Goal: Find specific page/section: Find specific page/section

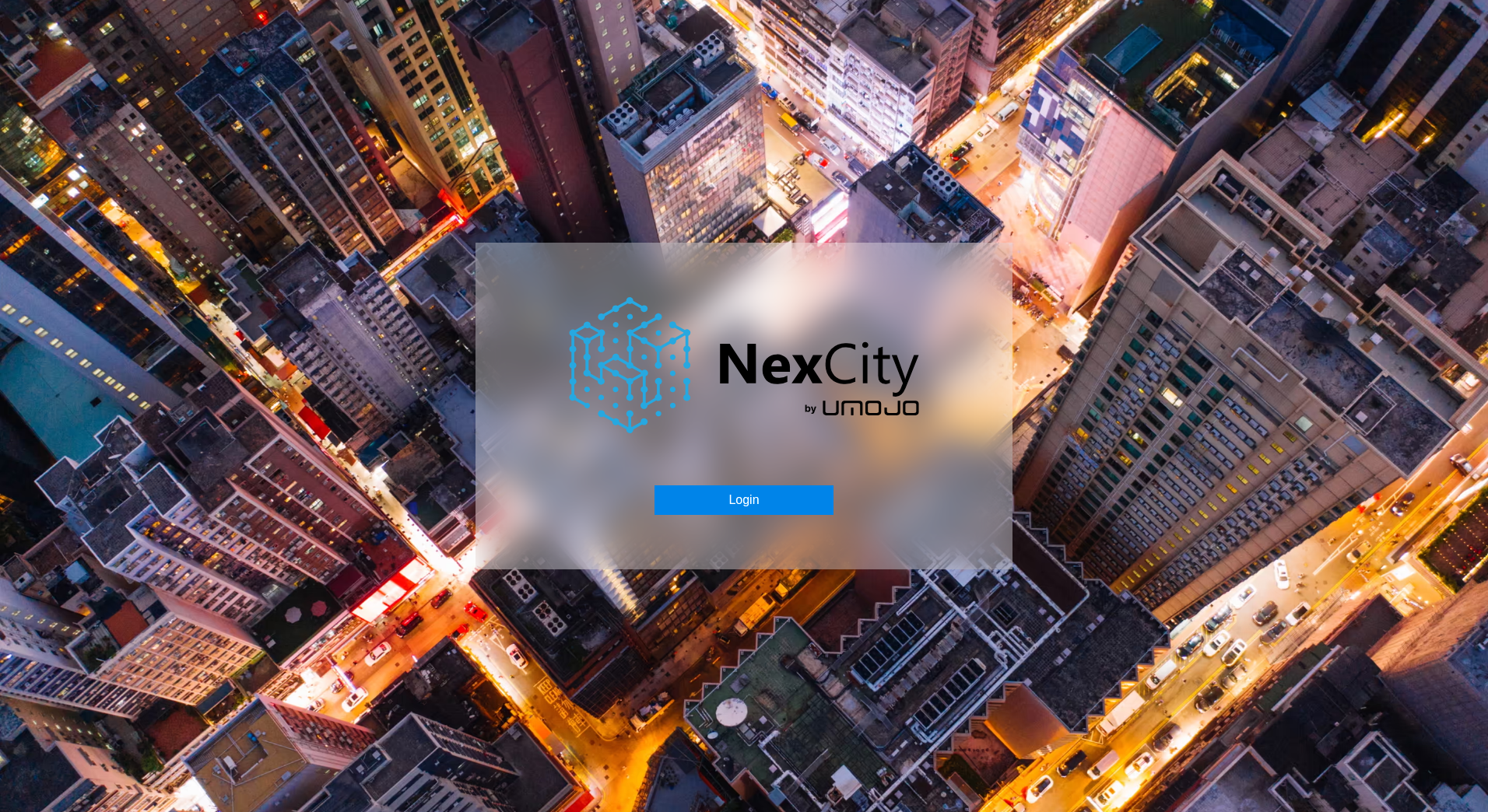
click at [761, 489] on button "Login" at bounding box center [743, 500] width 178 height 29
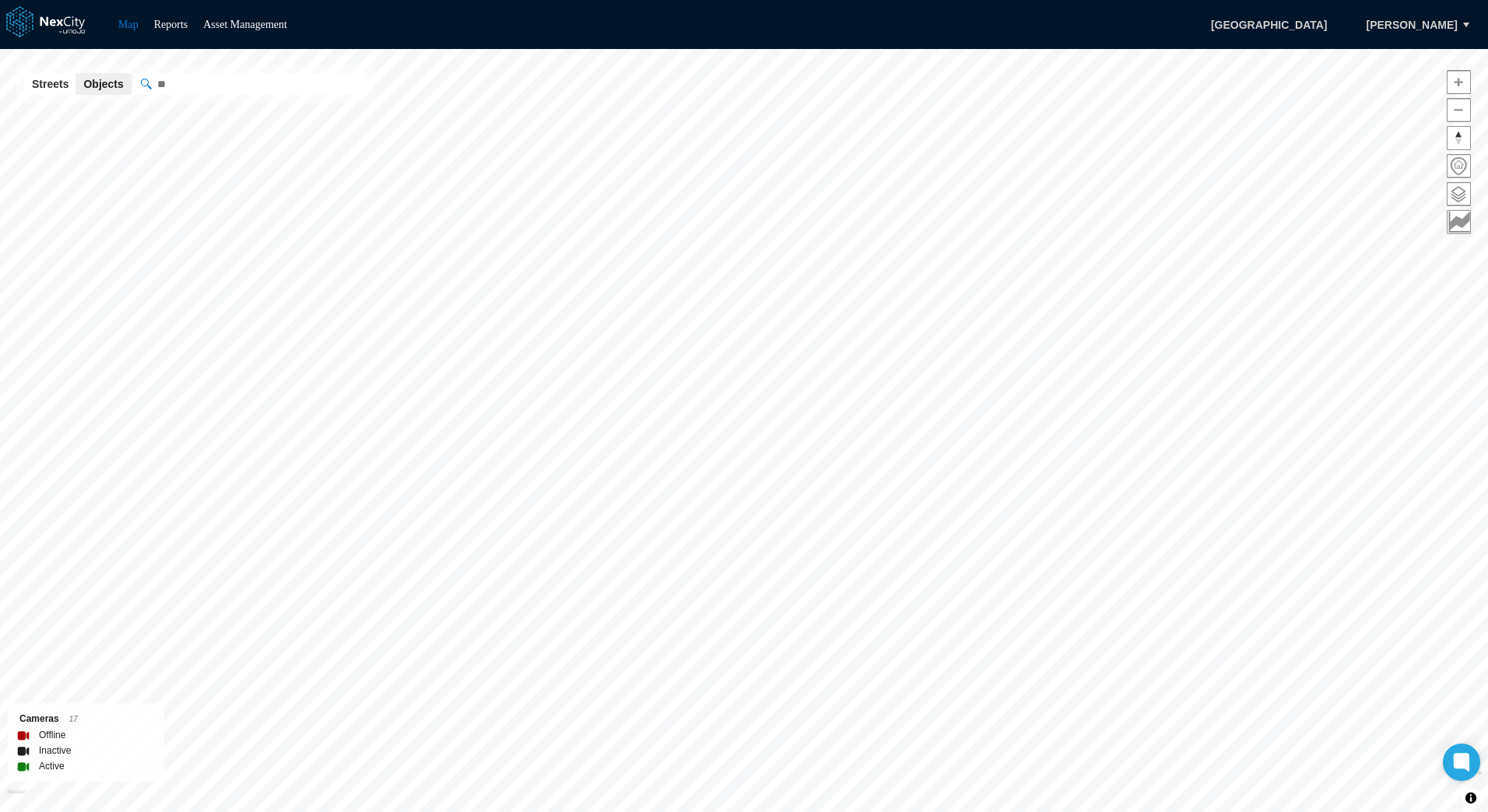
click at [165, 13] on div "Map Reports Asset Management Seattle [PERSON_NAME]" at bounding box center [744, 24] width 1488 height 49
click at [173, 22] on link "Reports" at bounding box center [171, 24] width 35 height 11
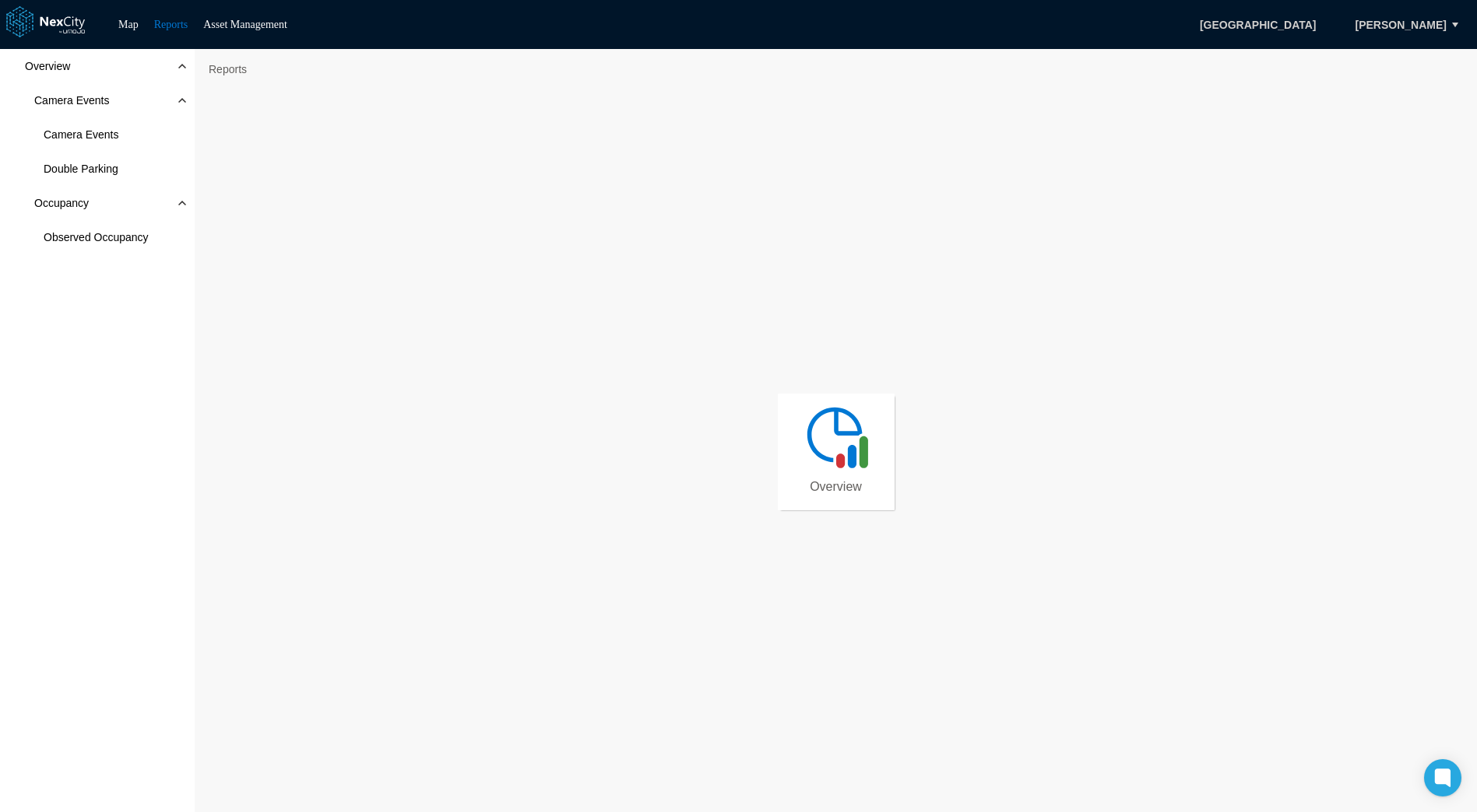
click at [807, 442] on img at bounding box center [835, 436] width 70 height 70
click at [139, 427] on div "Overview Camera Events Camera Events Double Parking Occupancy Observed Occupancy" at bounding box center [97, 431] width 195 height 764
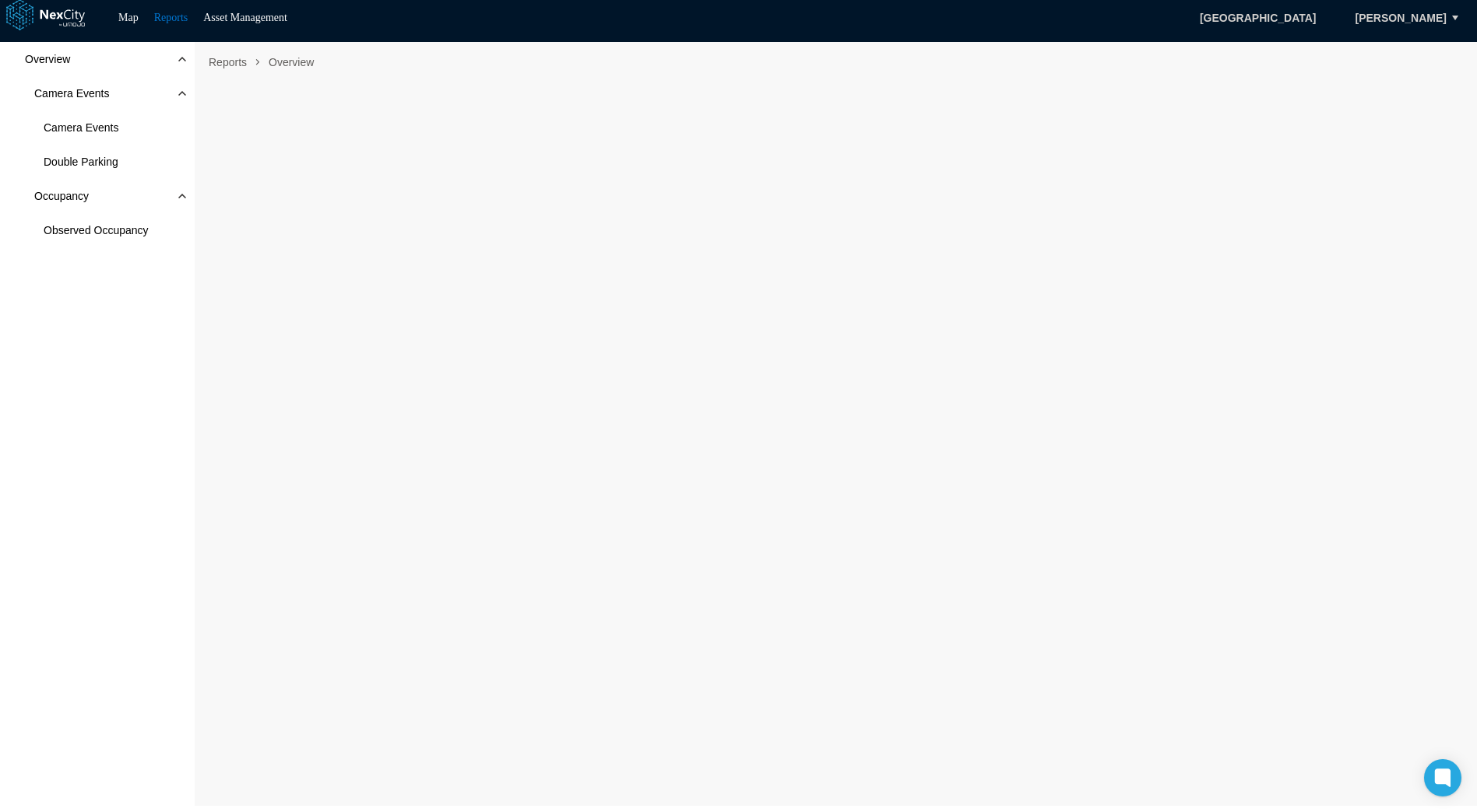
scroll to position [10, 0]
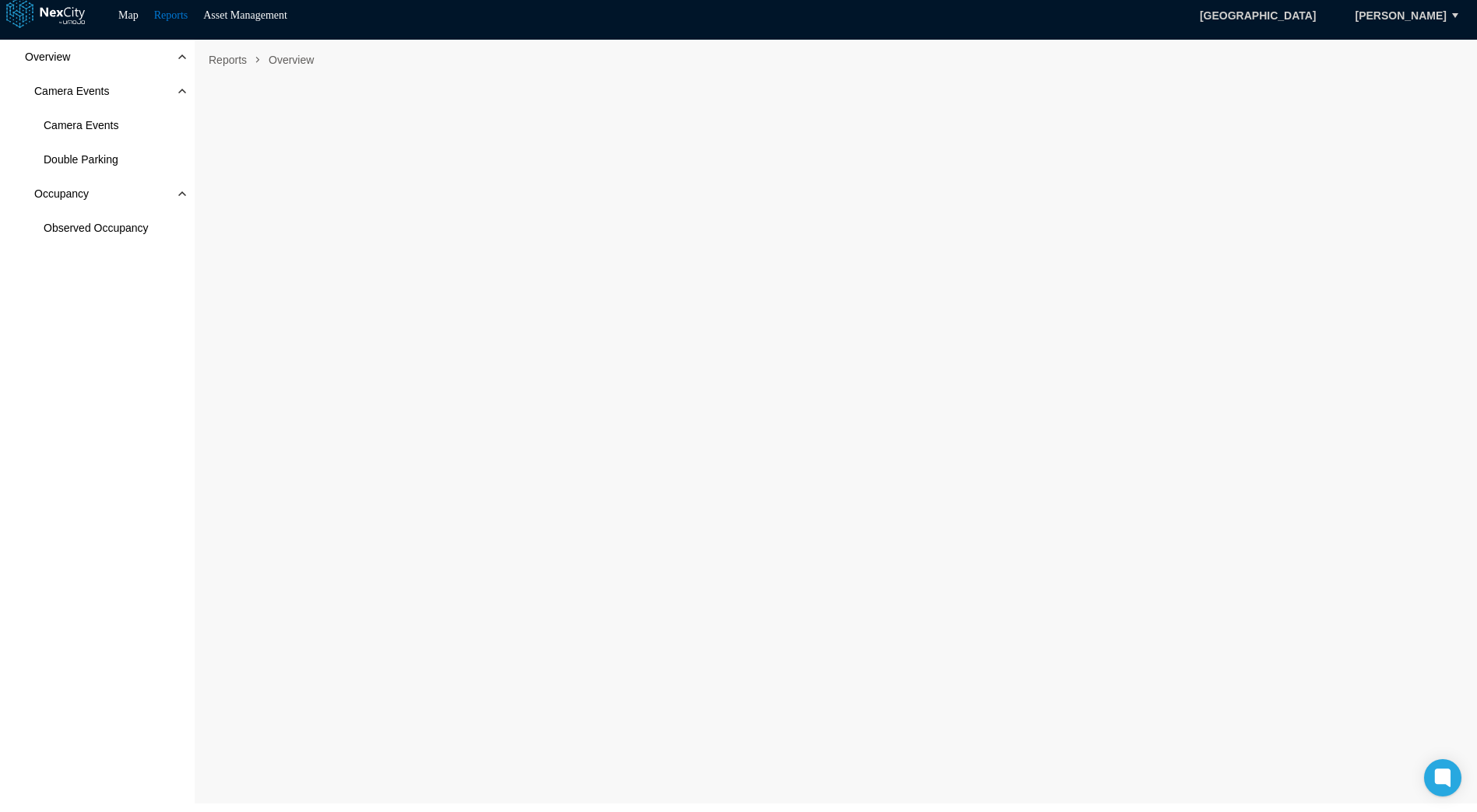
click at [136, 381] on div "Overview Camera Events Camera Events Double Parking Occupancy Observed Occupancy" at bounding box center [97, 422] width 195 height 764
click at [168, 467] on div "Overview Camera Events Camera Events Double Parking Occupancy Observed Occupancy" at bounding box center [97, 422] width 195 height 764
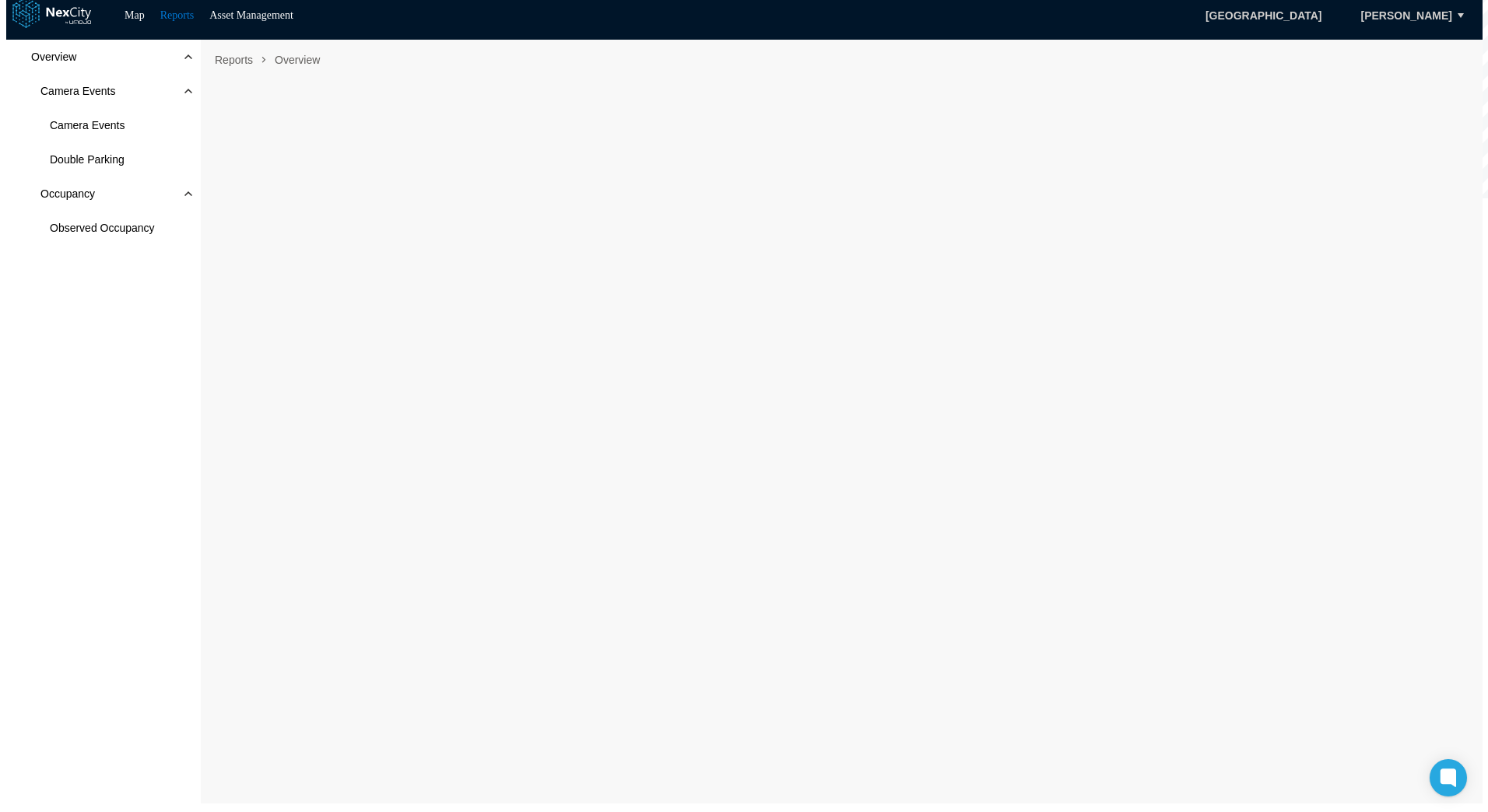
scroll to position [0, 0]
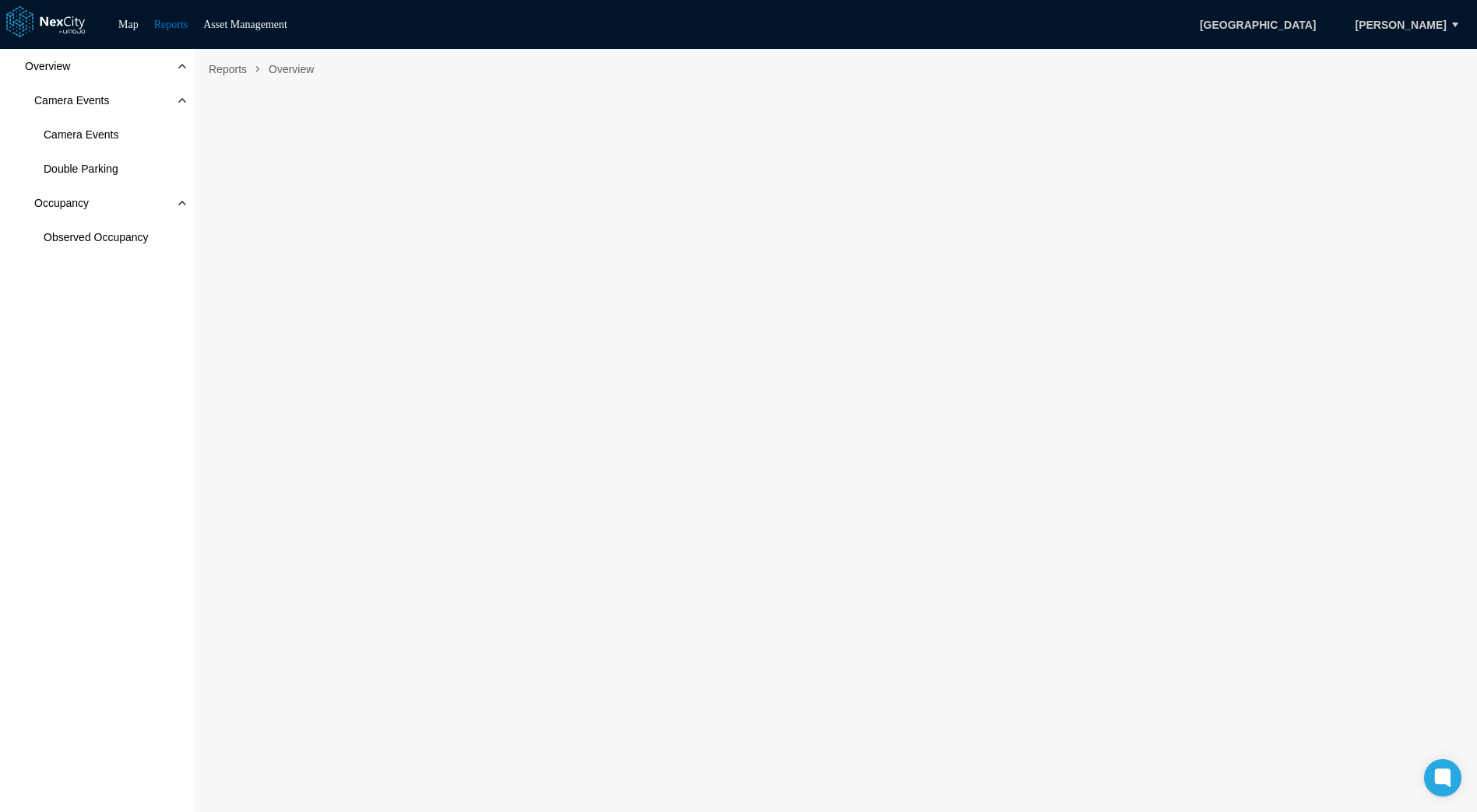
click at [82, 401] on div "Overview Camera Events Camera Events Double Parking Occupancy Observed Occupancy" at bounding box center [97, 431] width 195 height 764
click at [137, 23] on link "Map" at bounding box center [128, 24] width 20 height 11
